Goal: Feedback & Contribution: Submit feedback/report problem

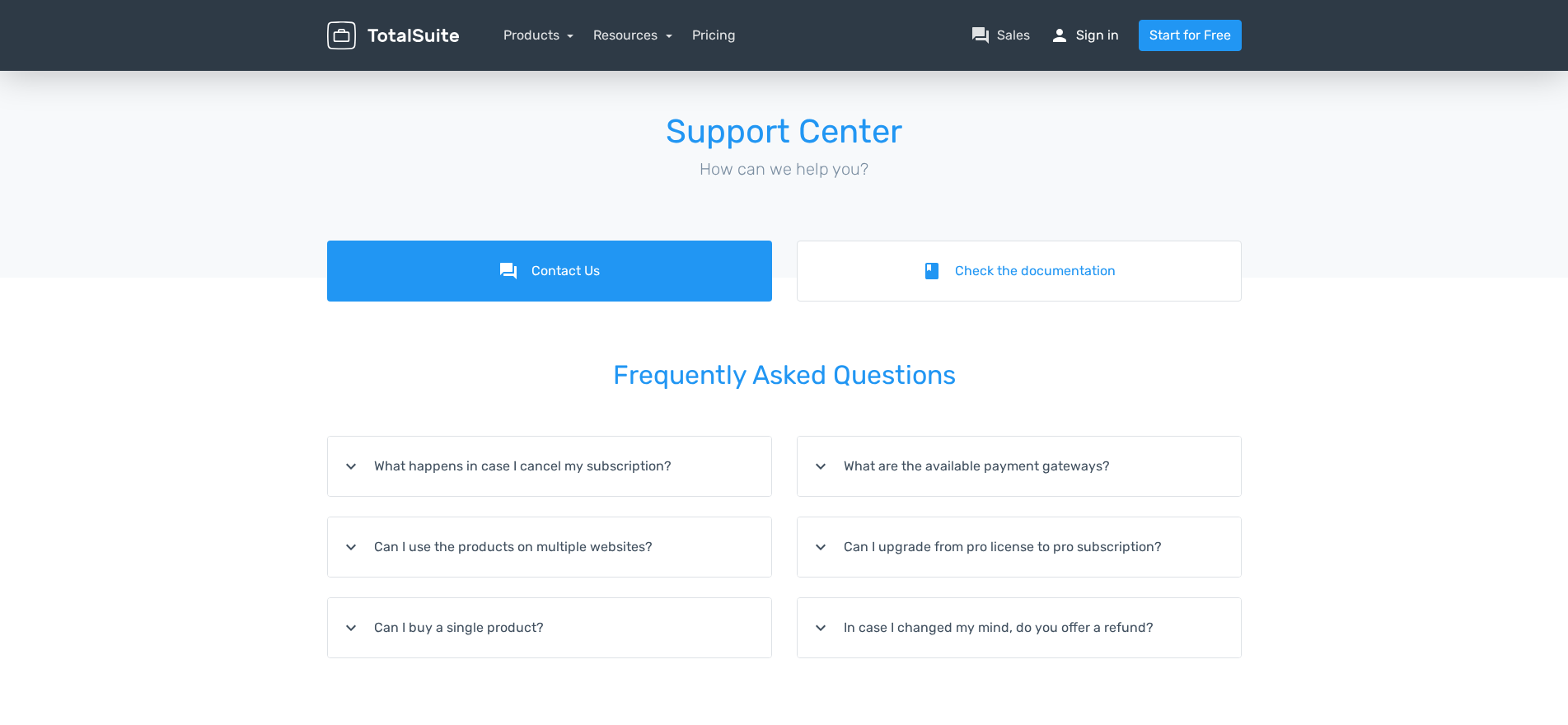
click at [1084, 42] on link "person Sign in" at bounding box center [1084, 35] width 69 height 19
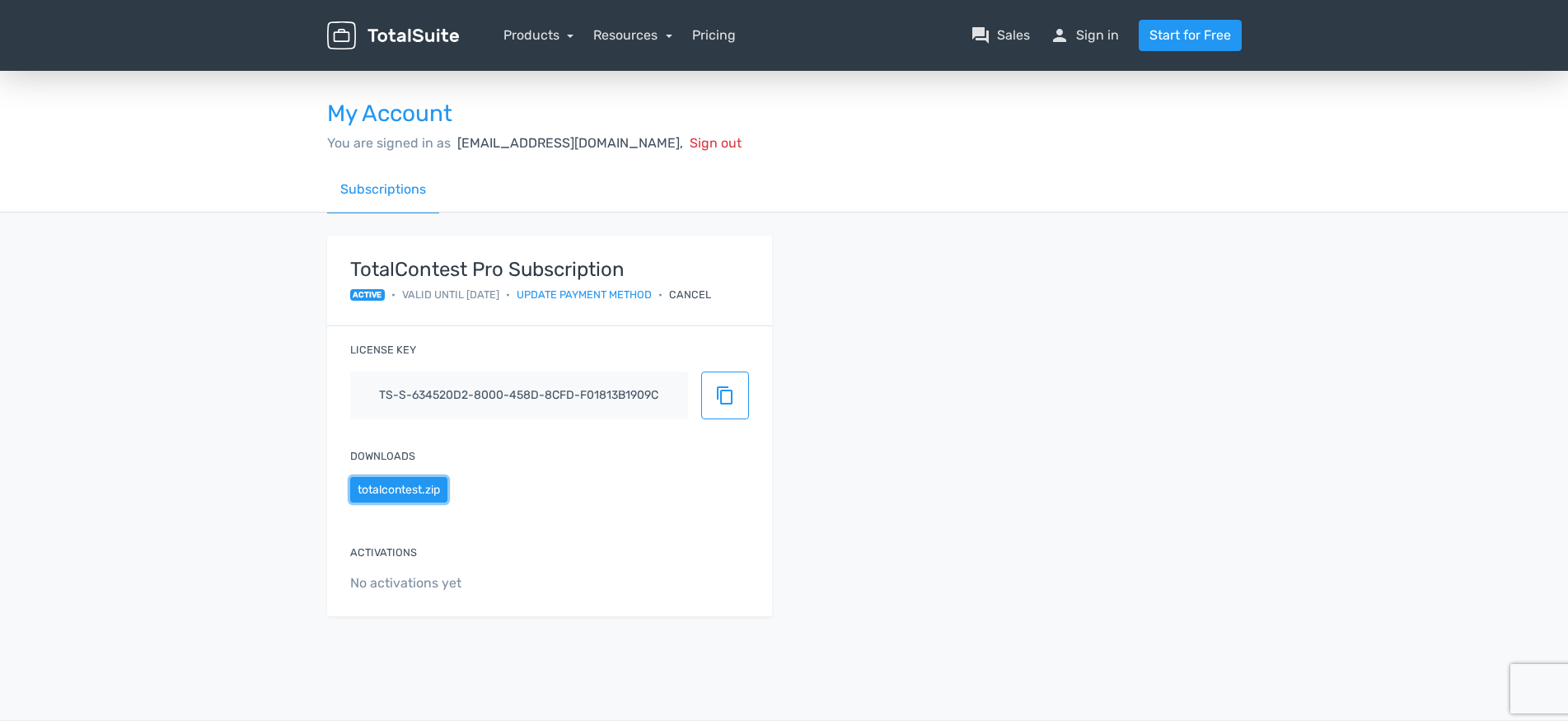
click at [389, 490] on button "totalcontest.zip" at bounding box center [399, 490] width 97 height 26
click at [617, 34] on link "Resources" at bounding box center [633, 35] width 79 height 16
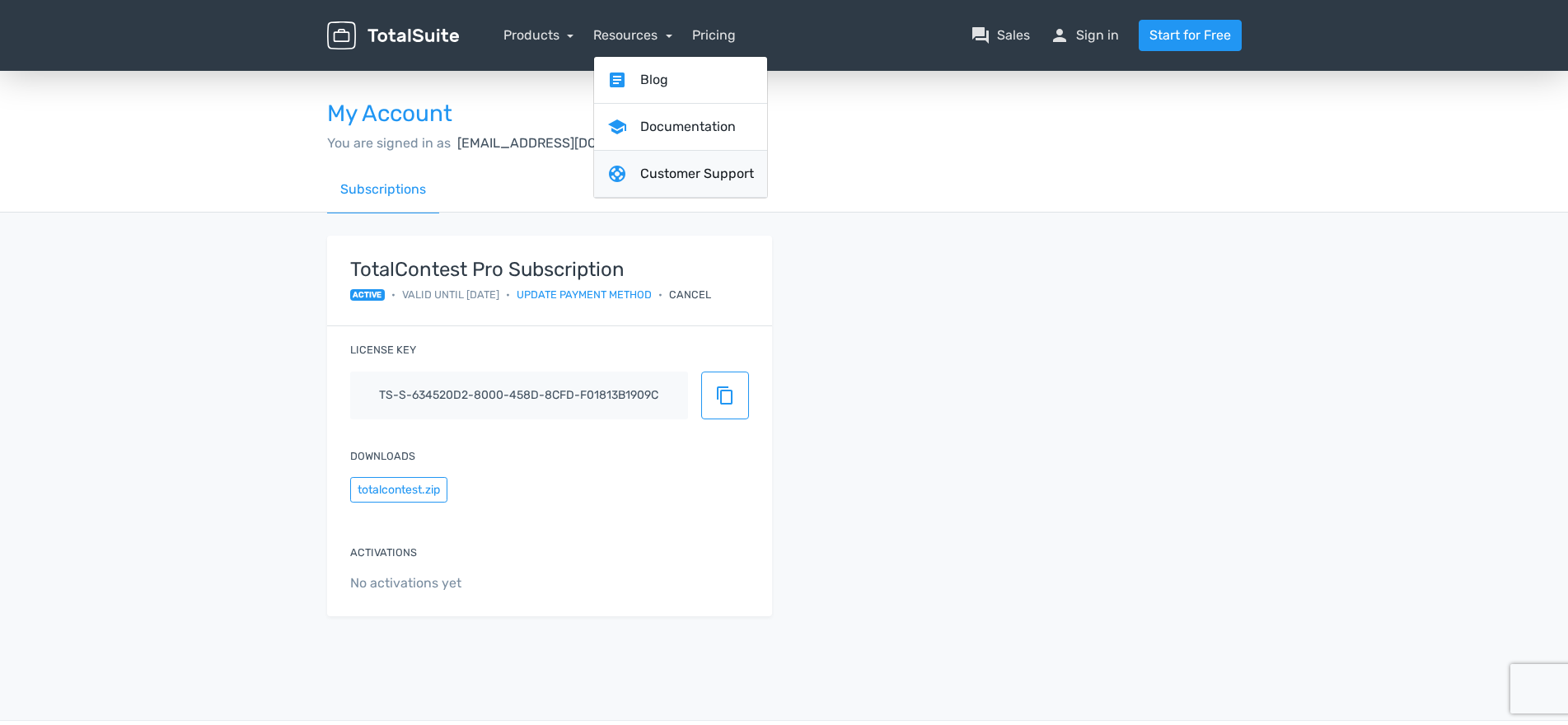
click at [668, 170] on link "support Customer Support" at bounding box center [680, 174] width 173 height 47
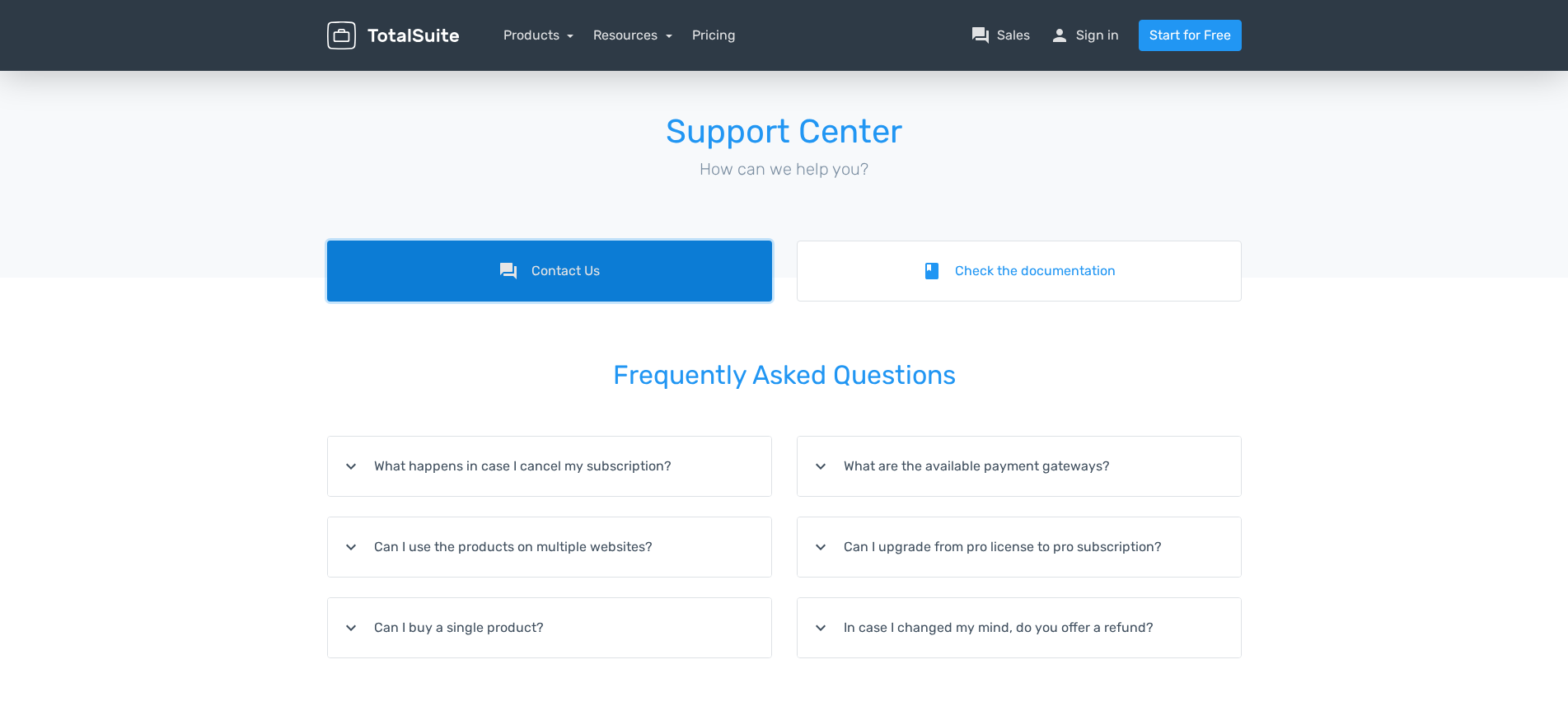
click at [591, 272] on link "forum Contact Us" at bounding box center [550, 271] width 445 height 61
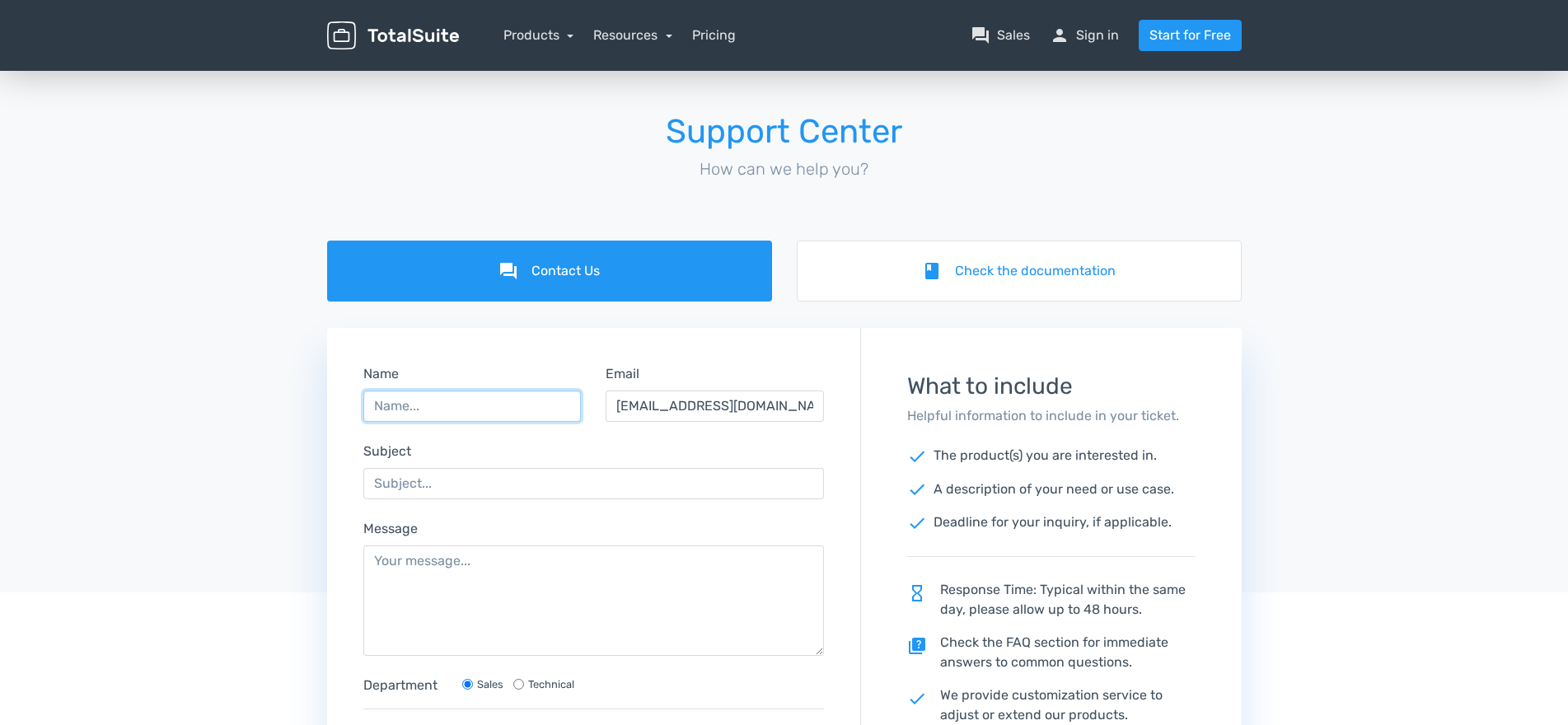
click at [424, 416] on input "Name" at bounding box center [472, 406] width 218 height 31
type input "[PERSON_NAME]"
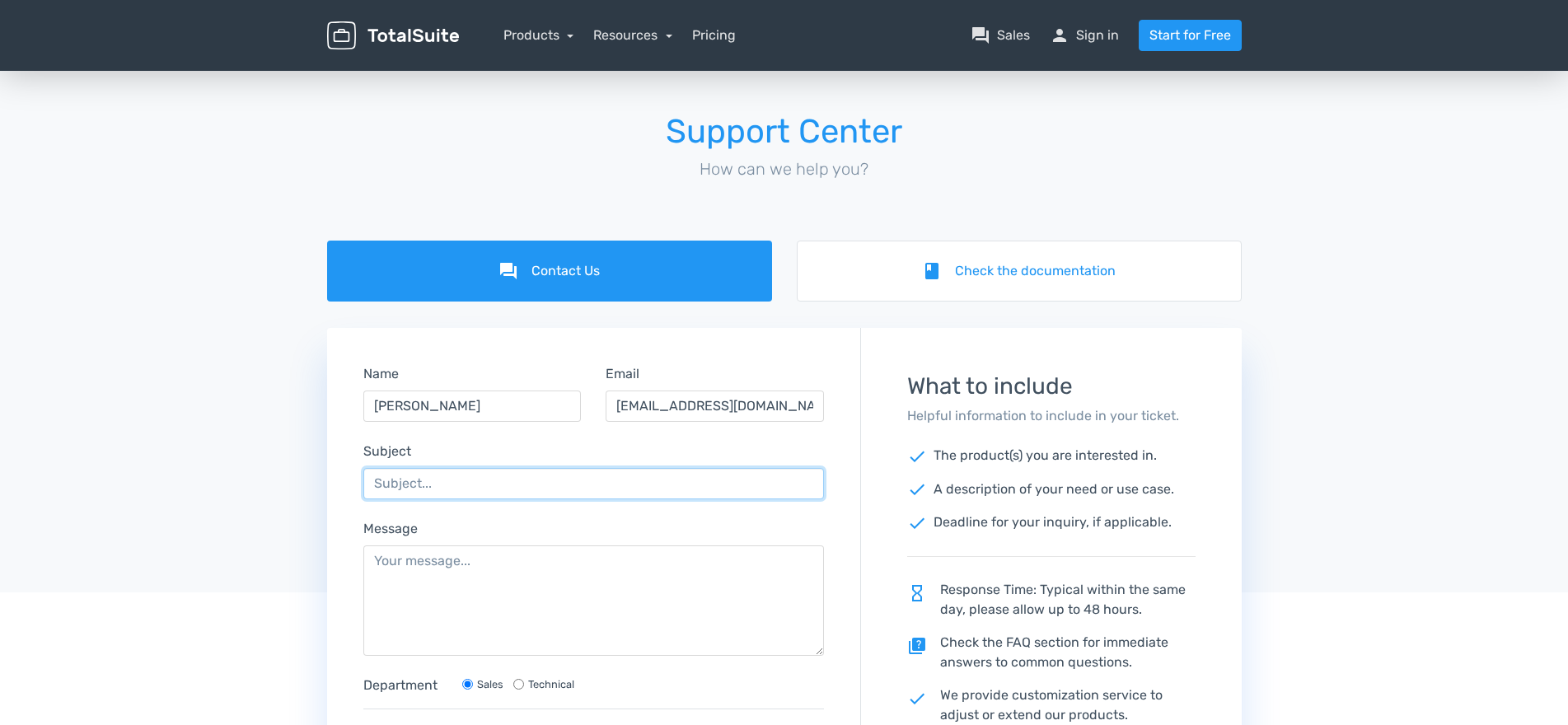
click at [419, 488] on input "Subject" at bounding box center [594, 482] width 461 height 31
click at [444, 484] on input "Subject" at bounding box center [594, 482] width 461 height 31
type input "my subscription"
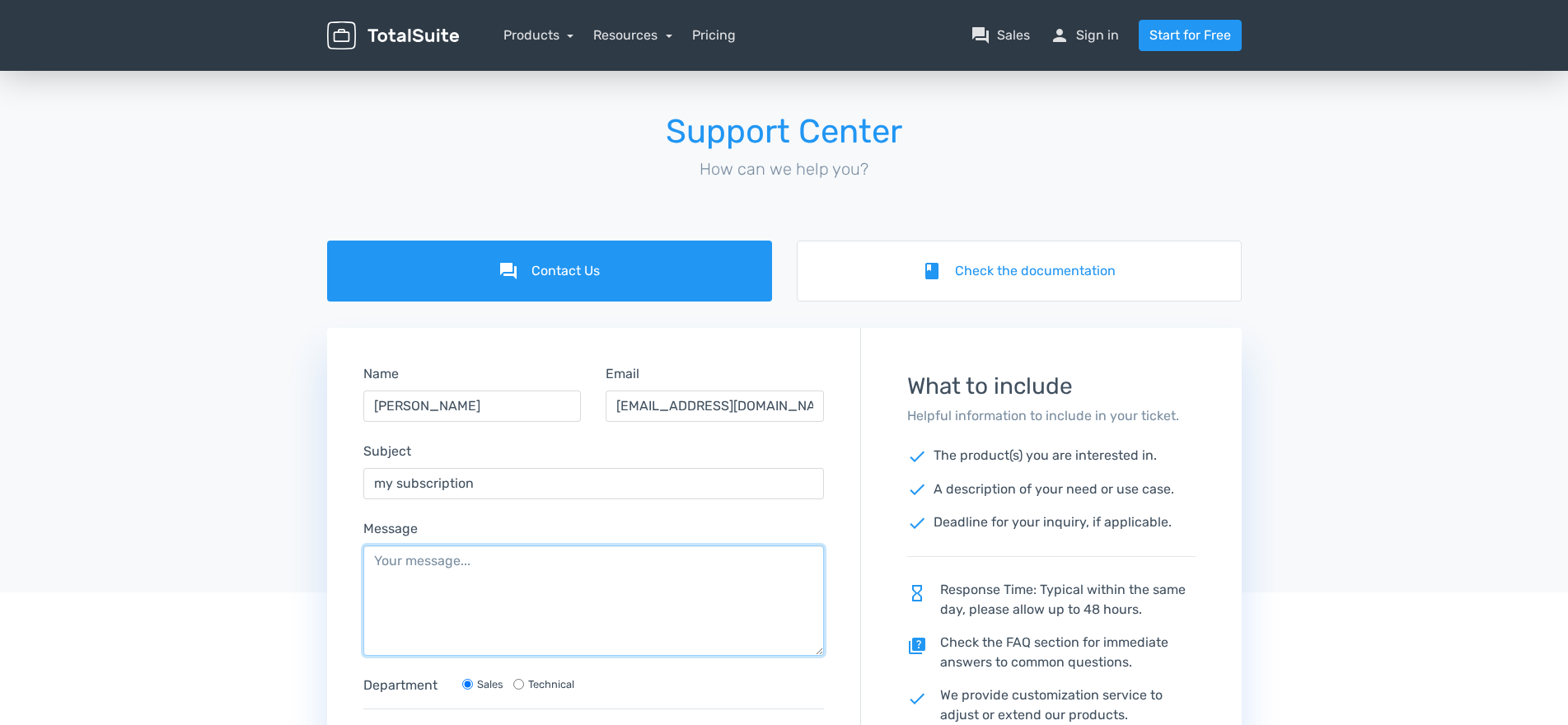
click at [440, 588] on textarea "Message" at bounding box center [594, 600] width 461 height 110
paste textarea "TotalContest Pro Subscription active • Valid until [DATE]"
click at [784, 566] on textarea "Hello - [DATE] I decided to download TotalContest Pro Subscription active • Val…" at bounding box center [594, 600] width 461 height 110
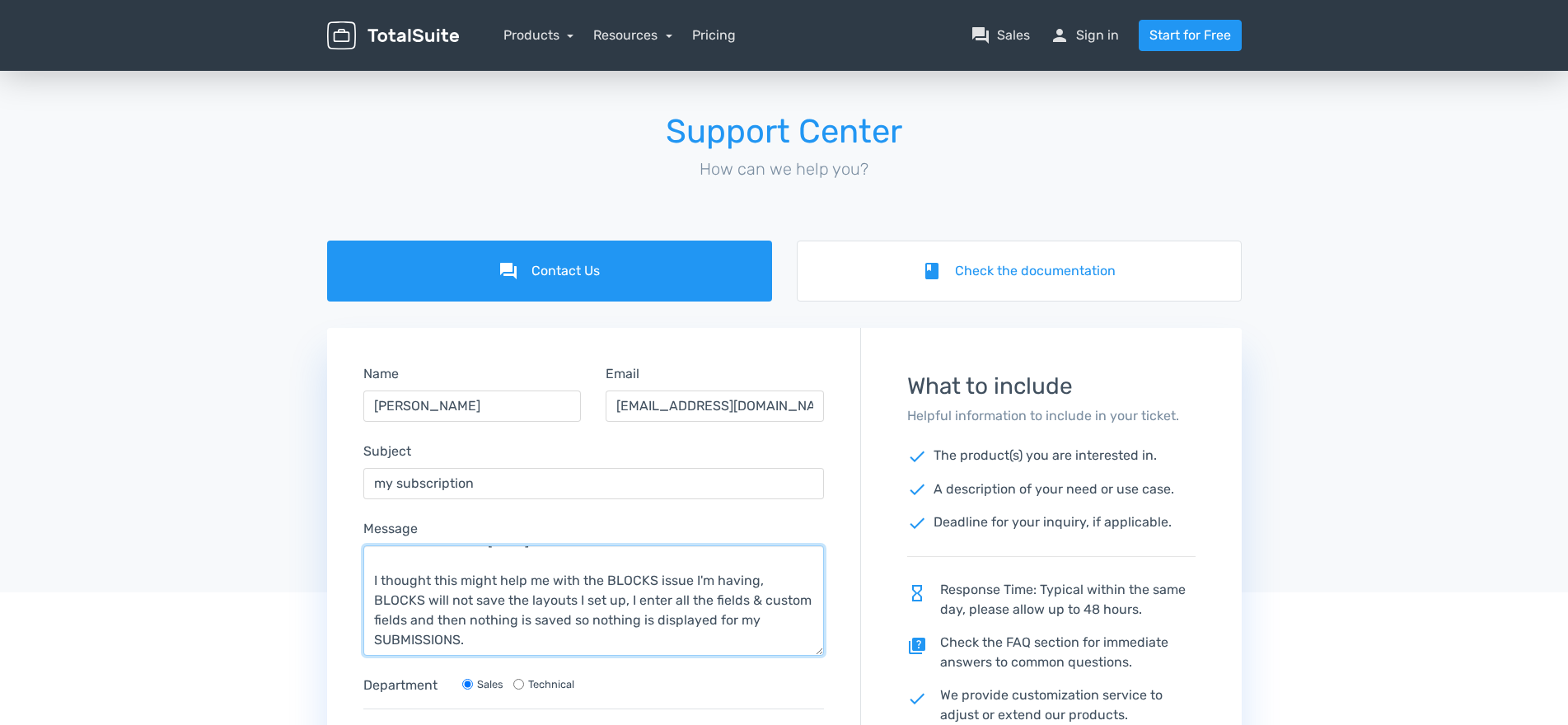
scroll to position [93, 0]
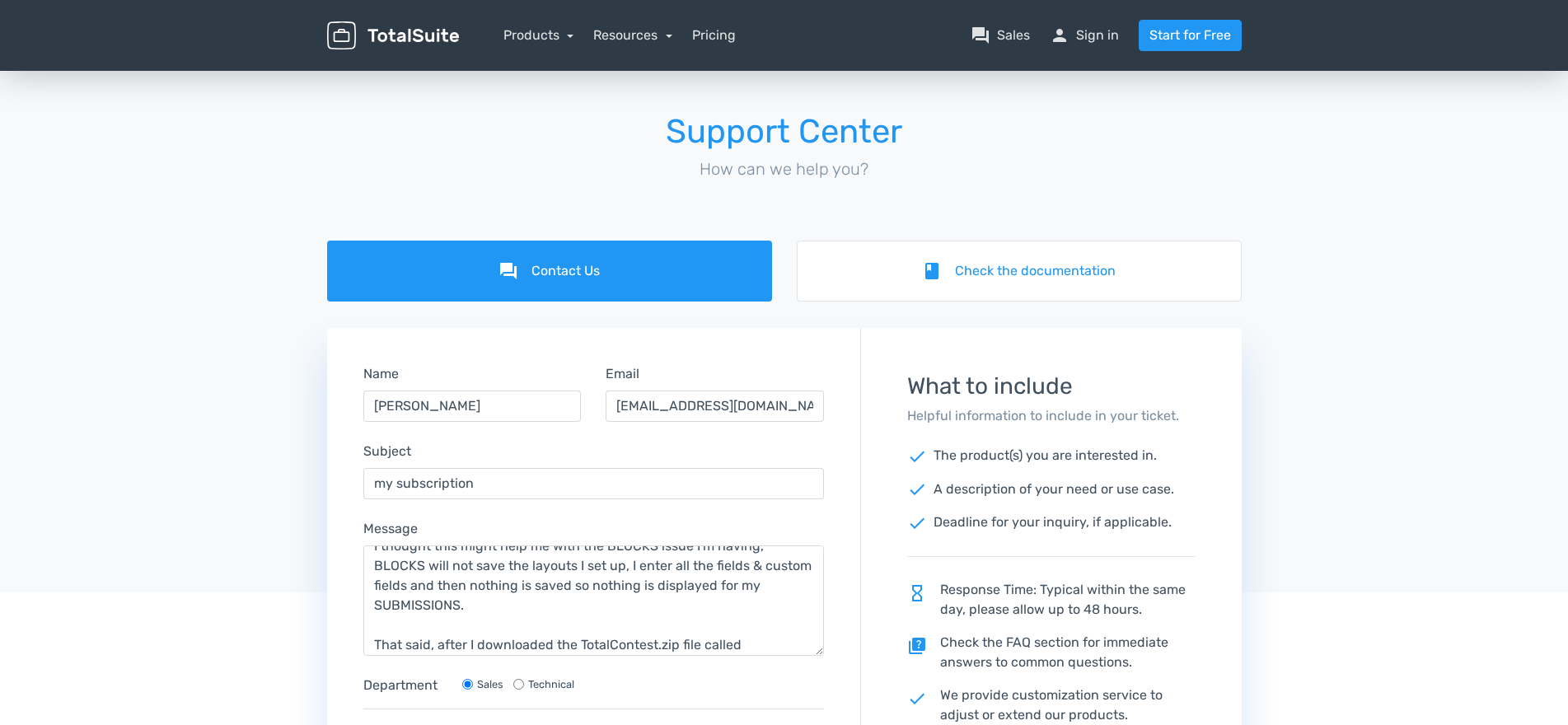
click at [1401, 176] on div "Support Center How can we help you?" at bounding box center [784, 154] width 1568 height 173
click at [764, 648] on textarea "Hello - [DATE] I decided to download TotalContest Pro Subscription again from m…" at bounding box center [594, 600] width 461 height 110
paste textarea "pro-latest(1)"
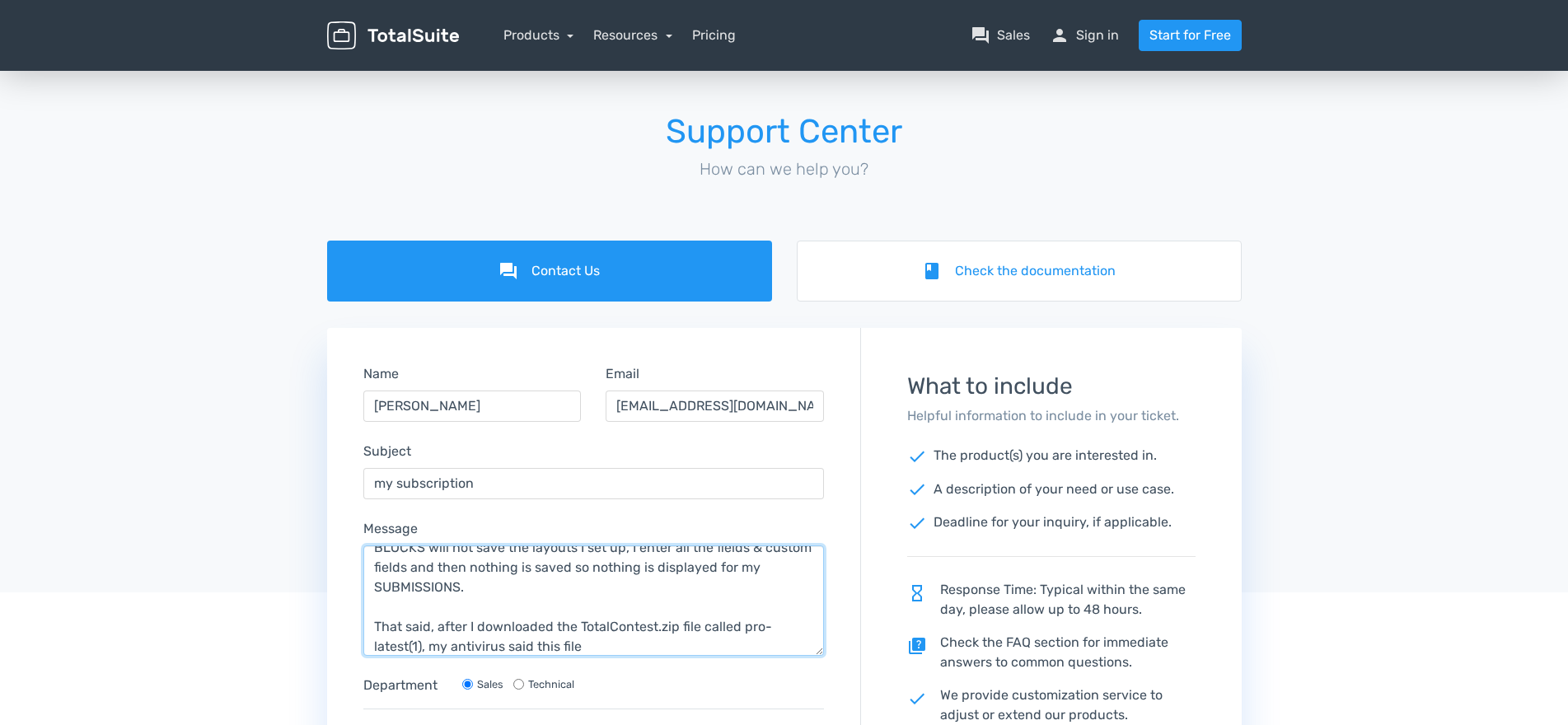
drag, startPoint x: 450, startPoint y: 651, endPoint x: 505, endPoint y: 653, distance: 55.0
click at [505, 653] on textarea "Hello - [DATE] I decided to download TotalContest Pro Subscription again from m…" at bounding box center [594, 600] width 461 height 110
type textarea "Hello - [DATE] I decided to download TotalContest Pro Subscription again from m…"
click at [83, 185] on div "Support Center How can we help you?" at bounding box center [784, 154] width 1568 height 173
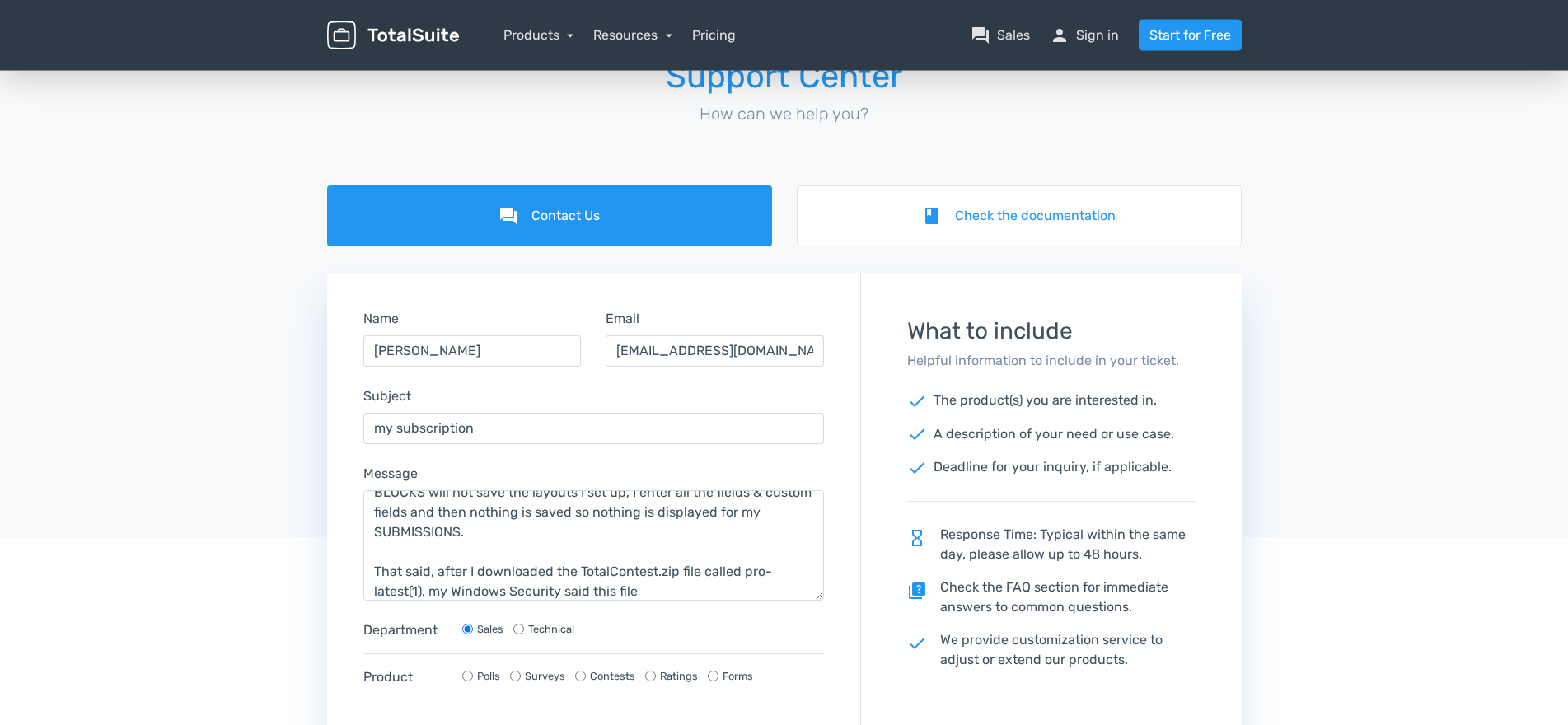
scroll to position [84, 0]
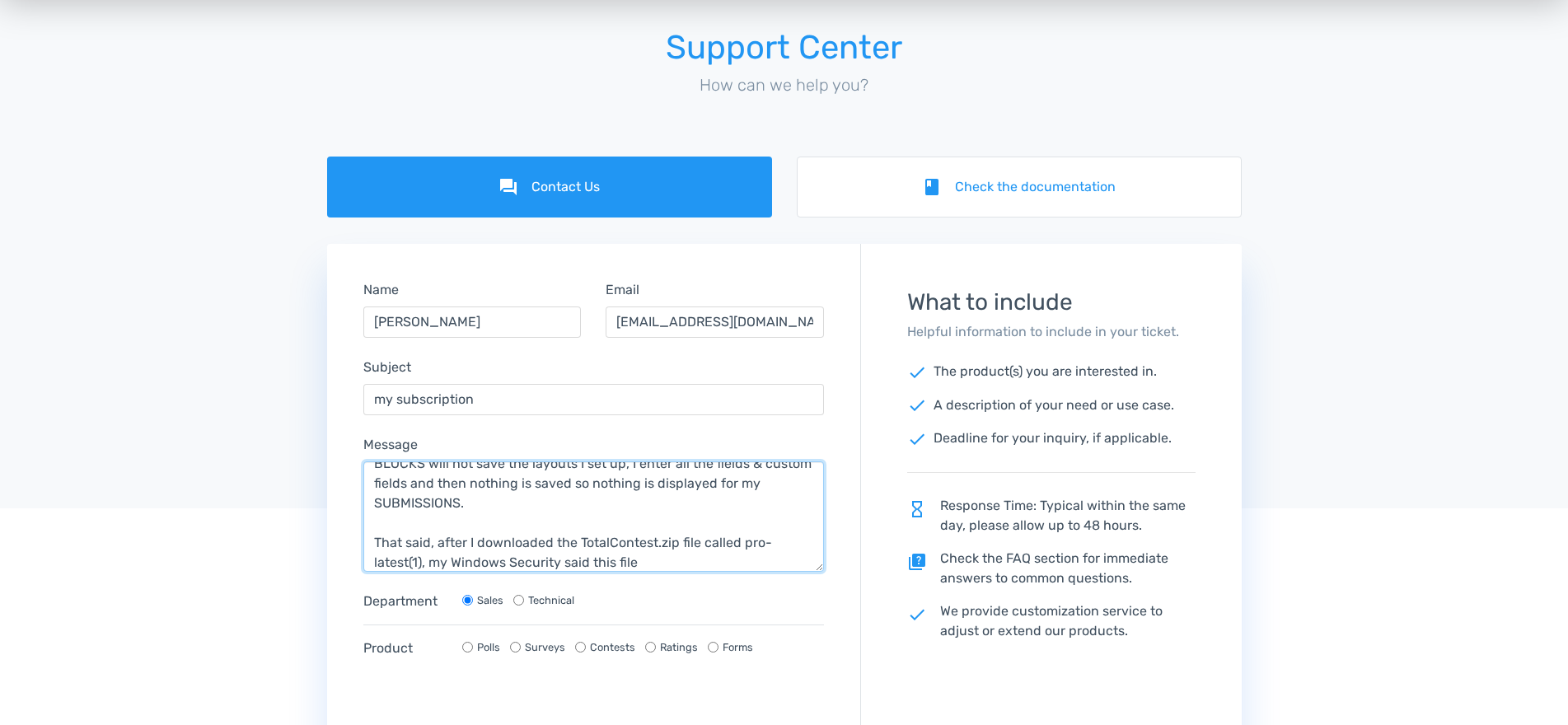
click at [401, 516] on textarea "Hello - [DATE] I decided to download TotalContest Pro Subscription again from m…" at bounding box center [594, 516] width 461 height 110
click at [662, 565] on textarea "Hello - [DATE] I decided to download TotalContest Pro Subscription again from m…" at bounding box center [594, 516] width 461 height 110
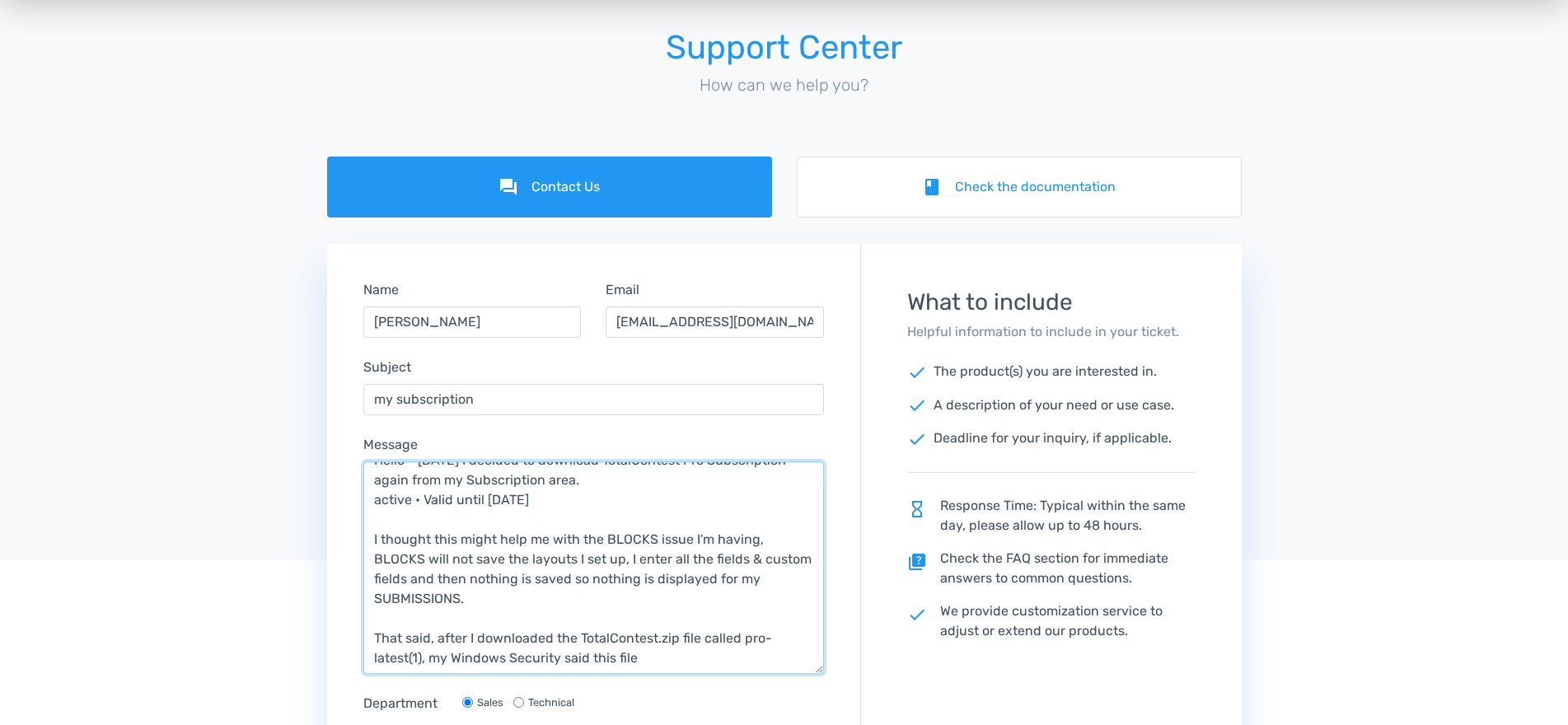
scroll to position [12, 0]
drag, startPoint x: 815, startPoint y: 569, endPoint x: 852, endPoint y: 676, distance: 113.2
click at [825, 676] on textarea "Hello - [DATE] I decided to download TotalContest Pro Subscription again from m…" at bounding box center [594, 570] width 461 height 217
click at [650, 661] on textarea "Hello - [DATE] I decided to download TotalContest Pro Subscription again from m…" at bounding box center [594, 570] width 461 height 217
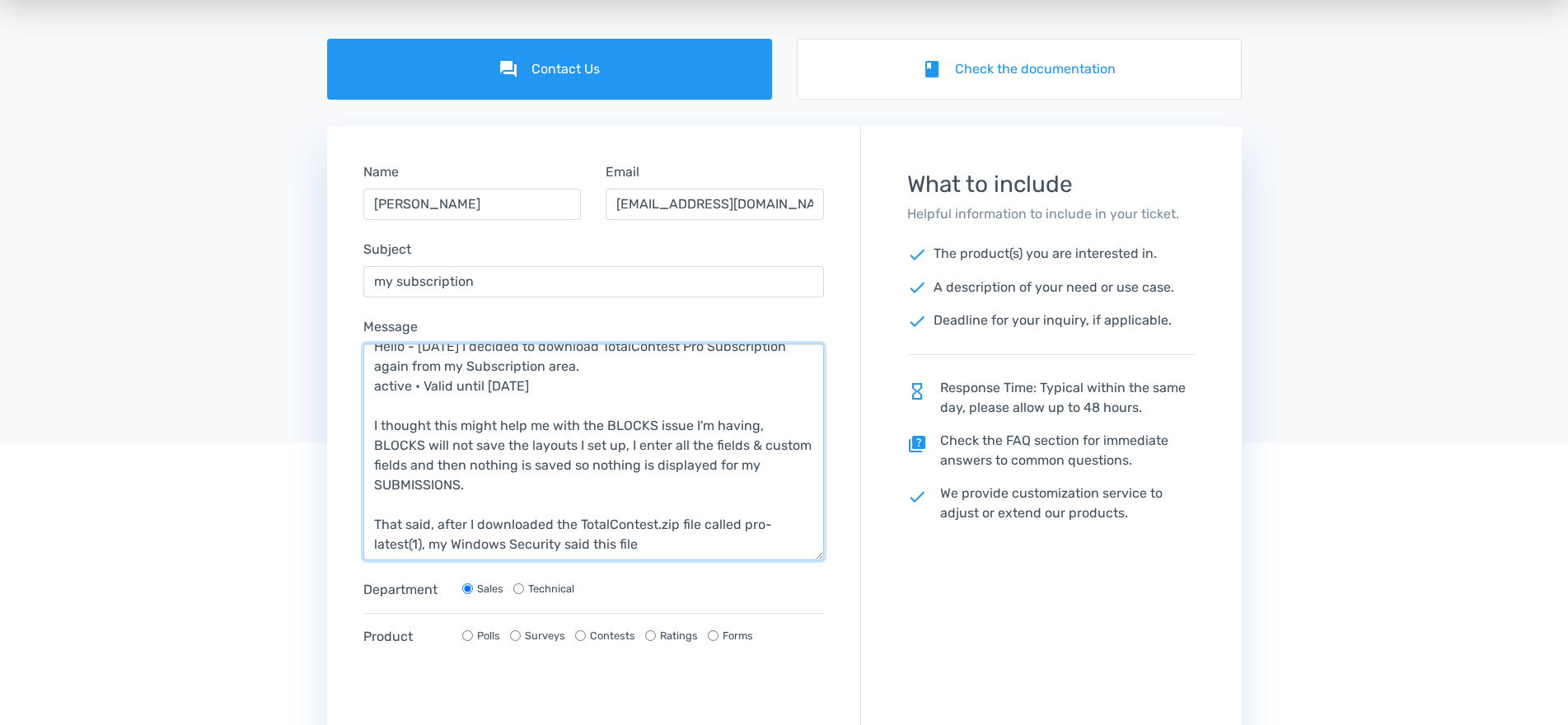
scroll to position [252, 0]
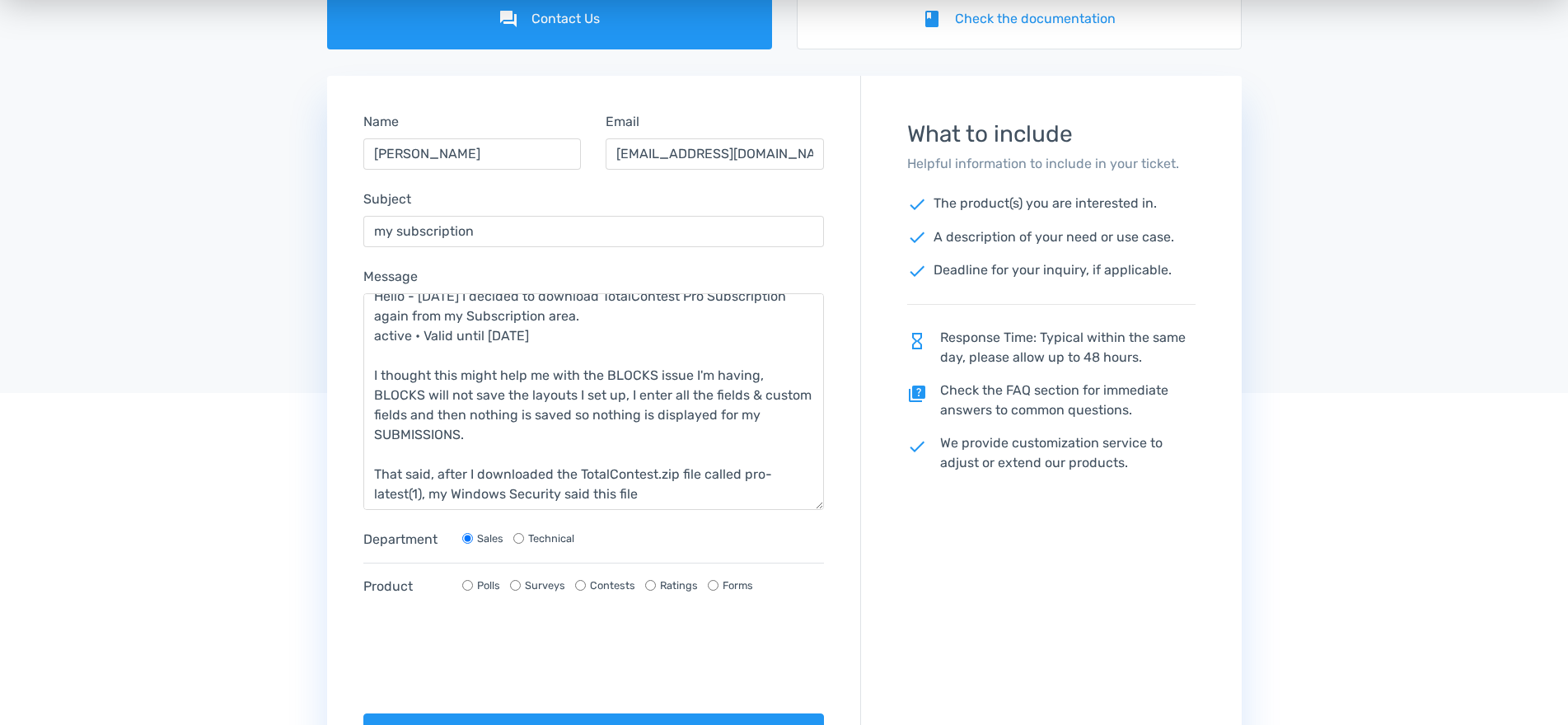
click at [517, 540] on input "Technical" at bounding box center [519, 538] width 11 height 11
radio input "true"
radio input "false"
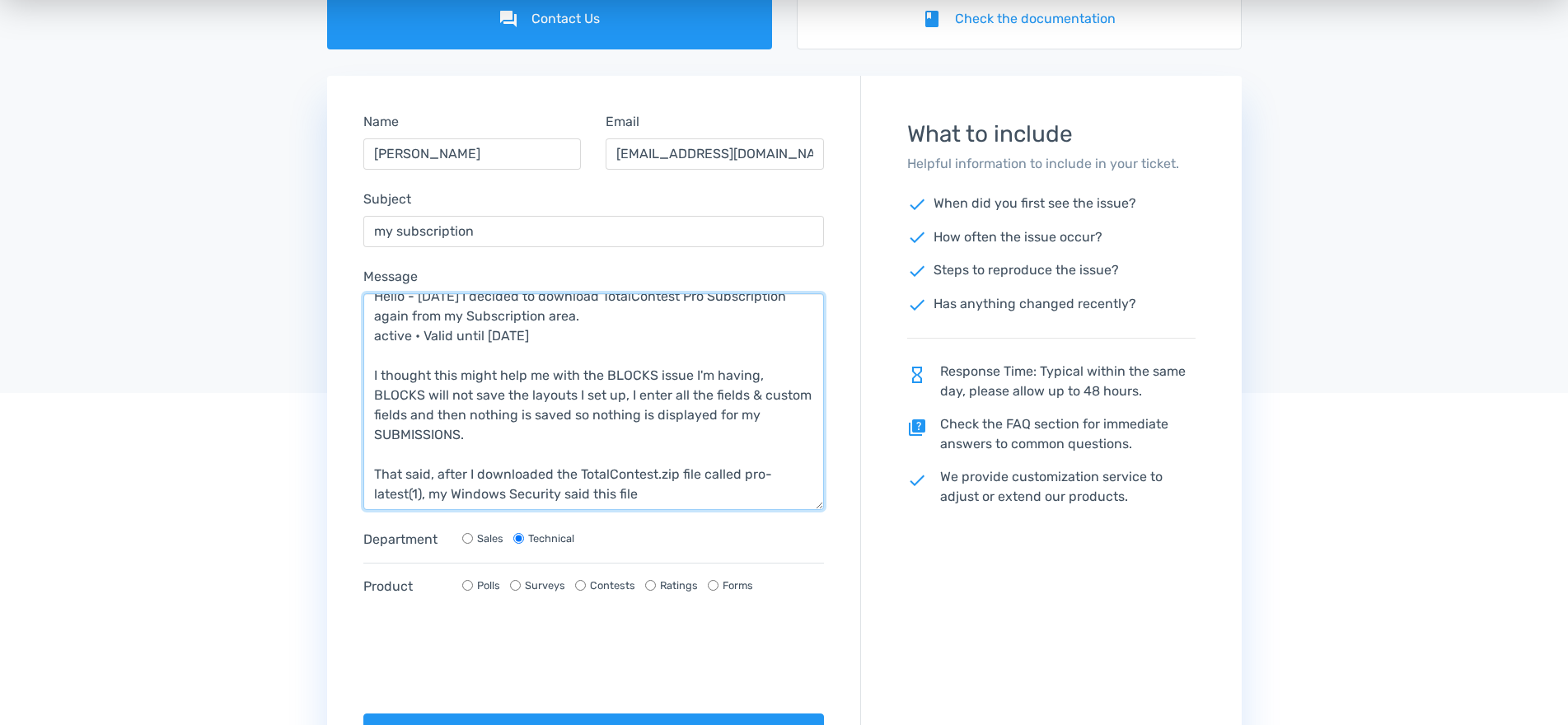
click at [706, 497] on textarea "Hello - [DATE] I decided to download TotalContest Pro Subscription again from m…" at bounding box center [594, 401] width 461 height 217
click at [683, 503] on textarea "Hello - [DATE] I decided to download TotalContest Pro Subscription again from m…" at bounding box center [594, 401] width 461 height 217
paste textarea "Opening these files might be harmful to your computer. Your Internet security s…"
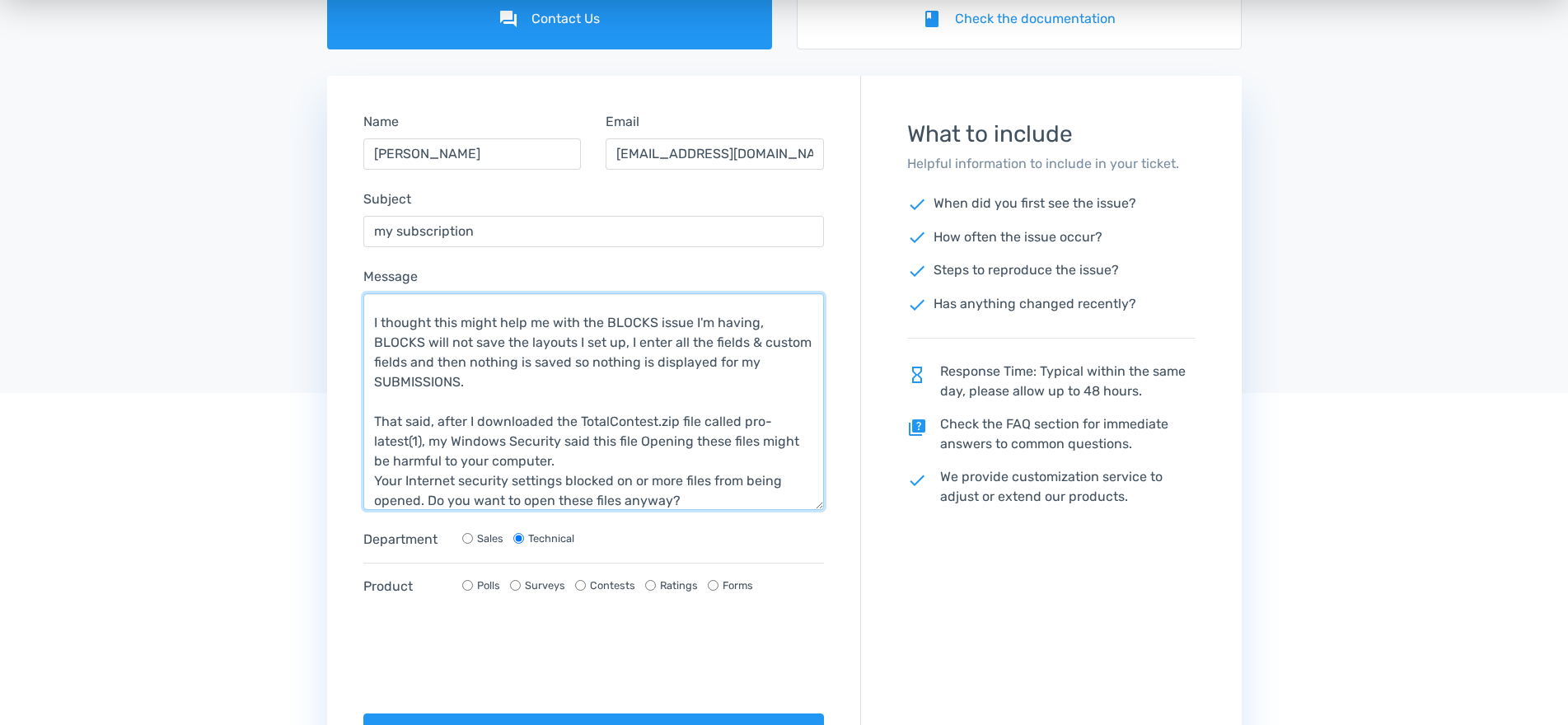
click at [641, 443] on textarea "Hello - [DATE] I decided to download TotalContest Pro Subscription again from m…" at bounding box center [594, 401] width 461 height 217
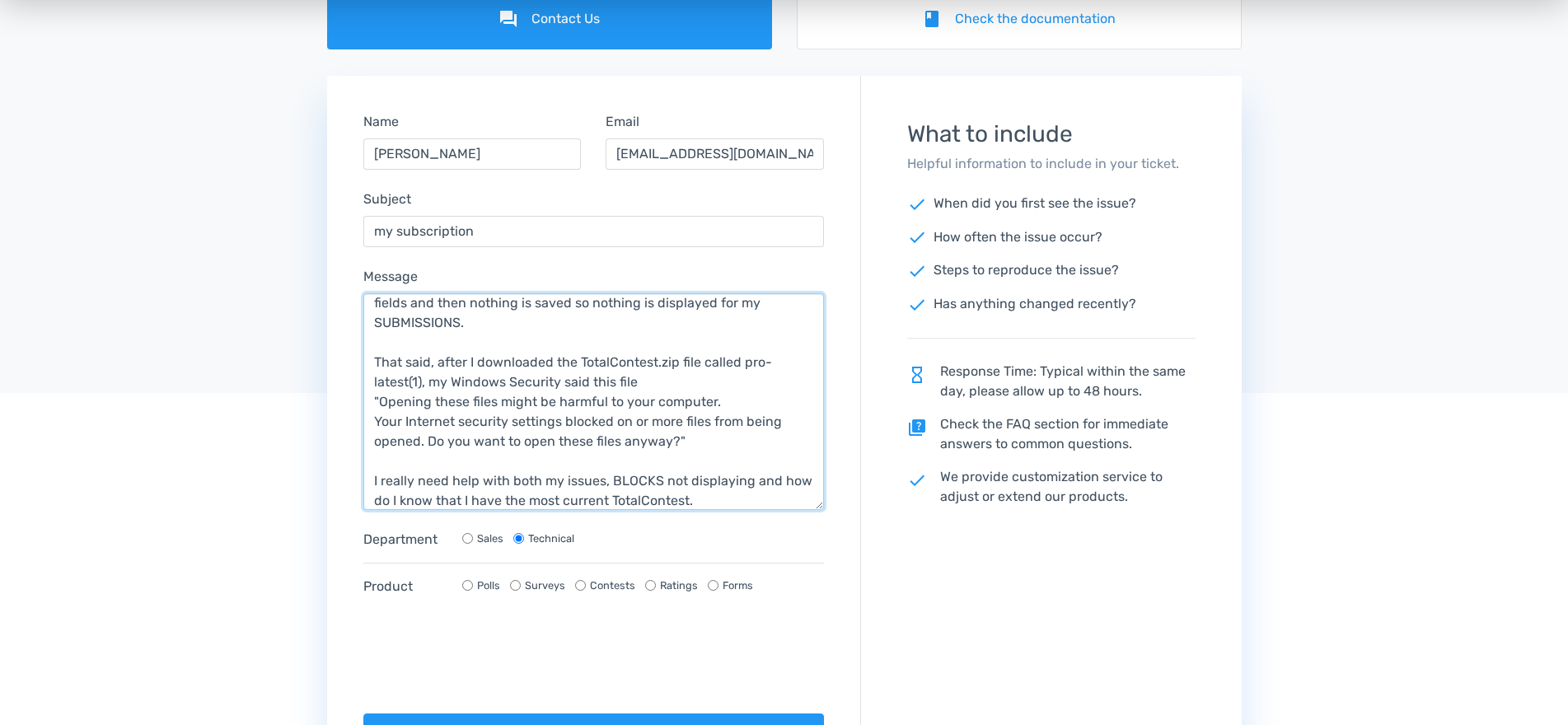
scroll to position [146, 0]
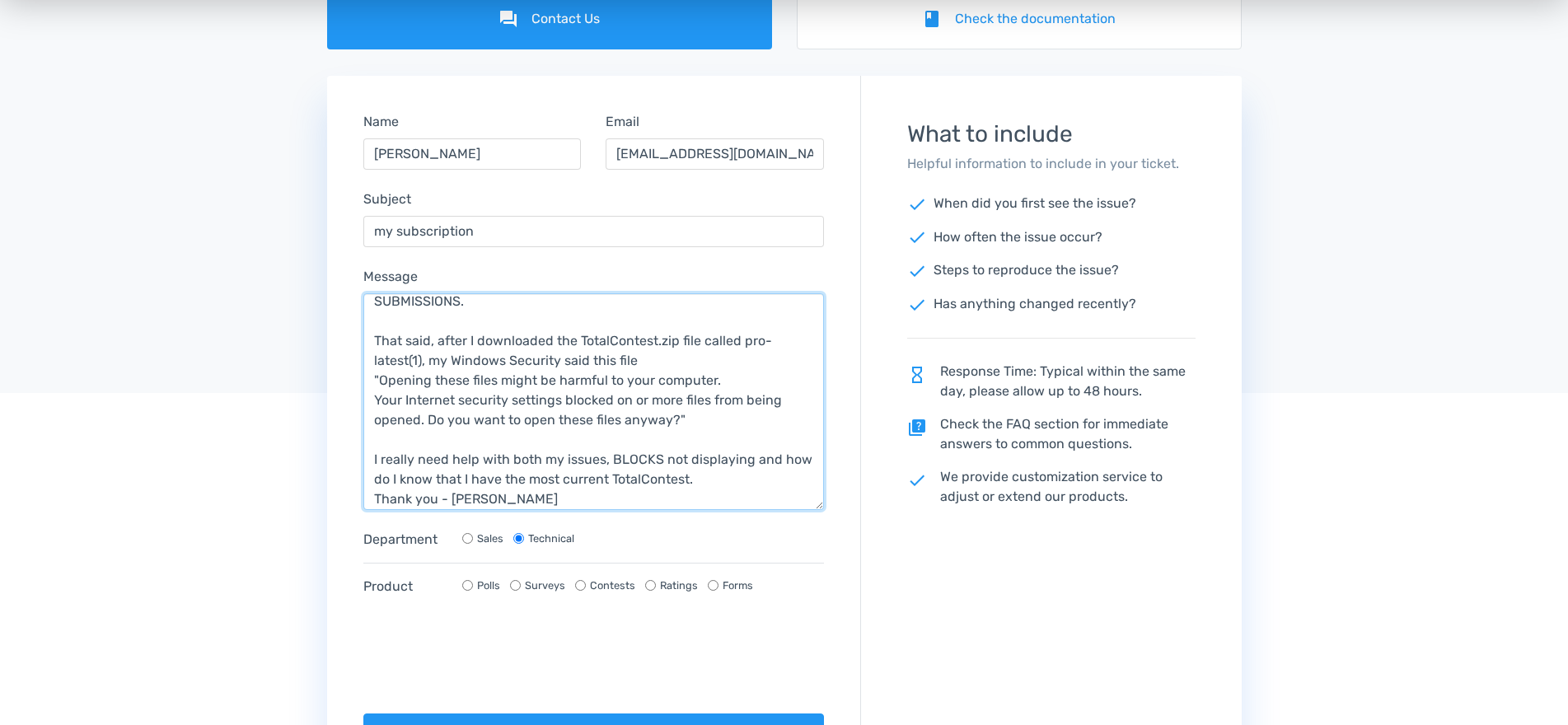
type textarea "Hello - [DATE] I decided to download TotalContest Pro Subscription again from m…"
click at [582, 585] on input "Contests" at bounding box center [581, 585] width 11 height 11
radio input "true"
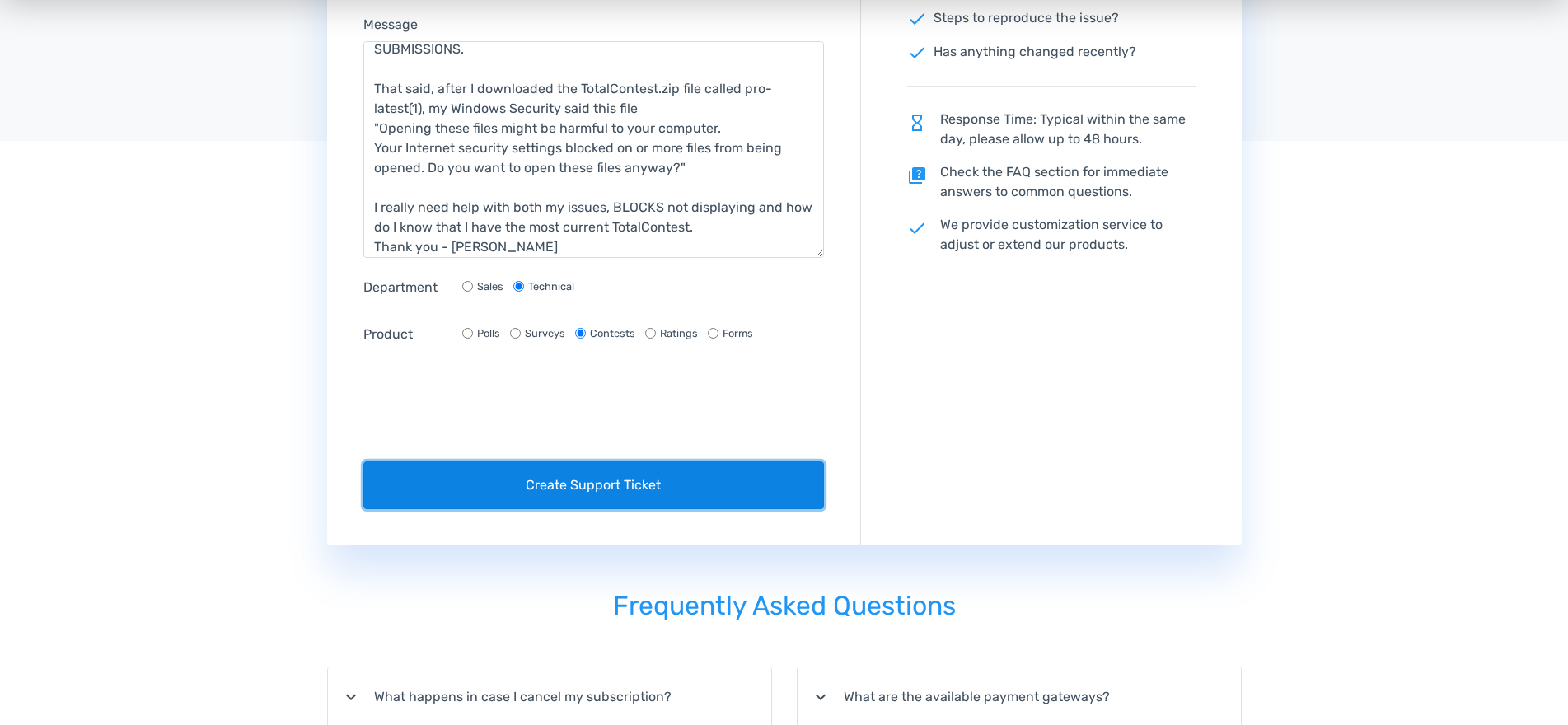
click at [601, 481] on button "Create Support Ticket" at bounding box center [594, 485] width 461 height 48
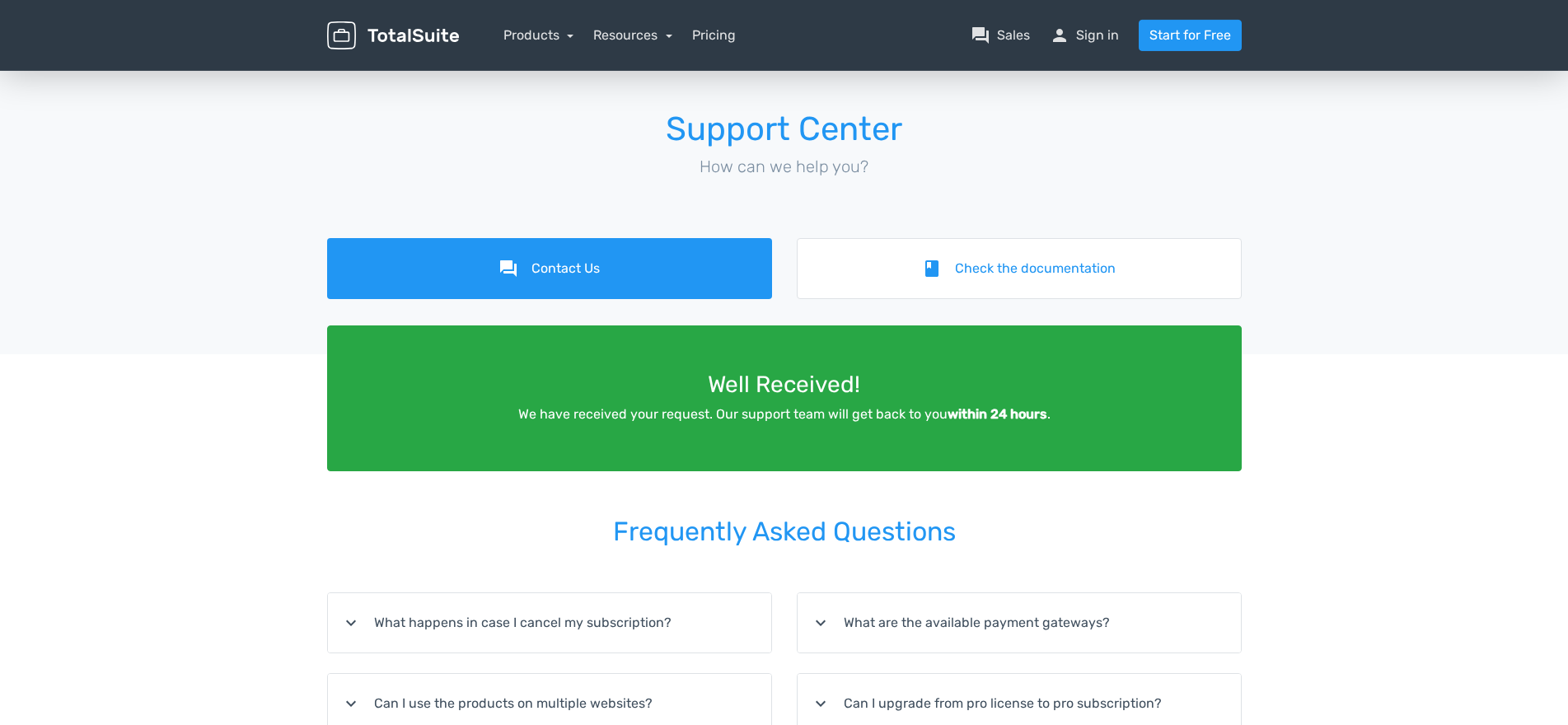
scroll to position [0, 0]
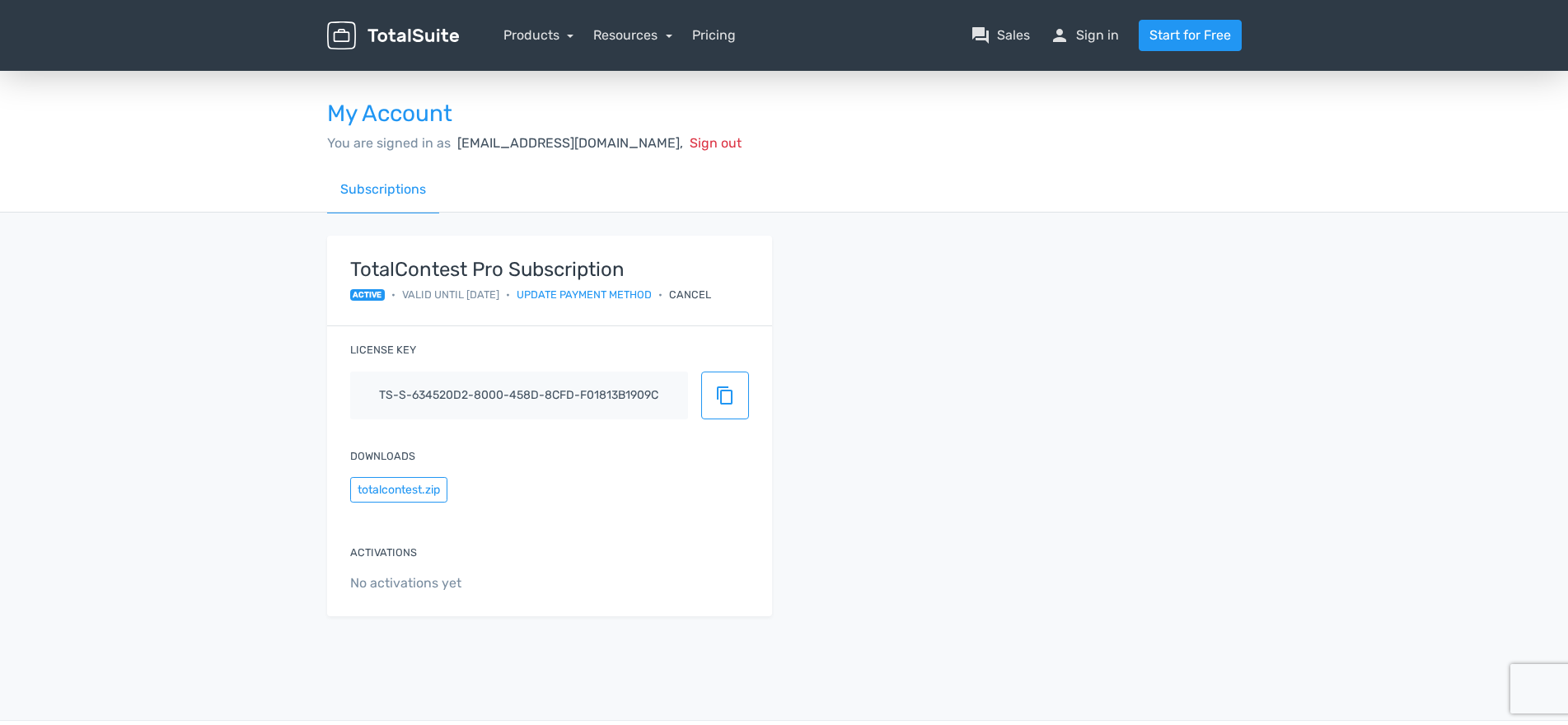
drag, startPoint x: 341, startPoint y: 258, endPoint x: 353, endPoint y: 265, distance: 13.9
click at [353, 265] on div "TotalContest Pro Subscription active • Valid until 12/16/2025 • Update payment …" at bounding box center [550, 281] width 445 height 92
drag, startPoint x: 351, startPoint y: 265, endPoint x: 525, endPoint y: 297, distance: 176.9
click at [525, 297] on div "TotalContest Pro Subscription active • Valid until 12/16/2025 • Update payment …" at bounding box center [531, 280] width 362 height 44
copy div "TotalContest Pro Subscription active • Valid until 12/16/2025"
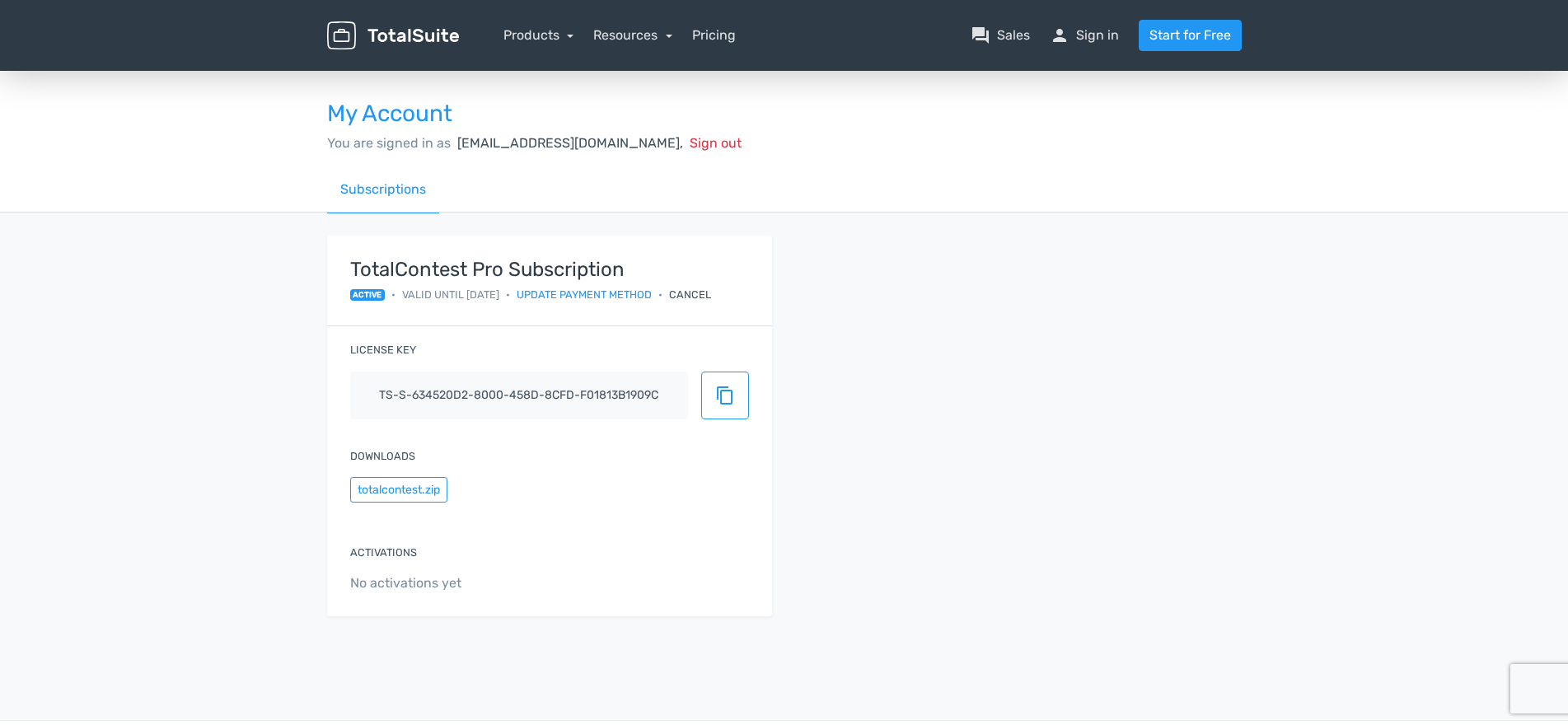
copy div "TotalContest Pro Subscription active • Valid until 12/16/2025"
